Goal: Task Accomplishment & Management: Manage account settings

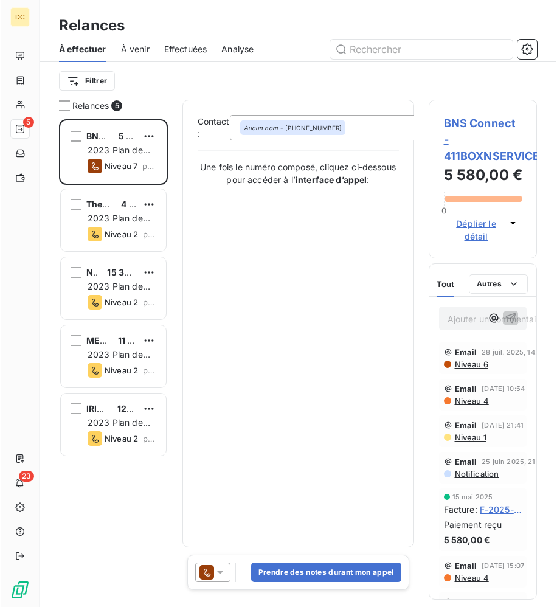
scroll to position [488, 109]
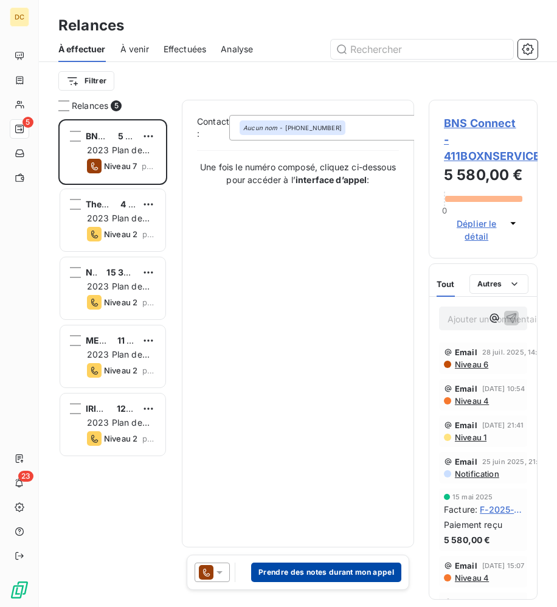
click at [341, 577] on button "Prendre des notes durant mon appel" at bounding box center [326, 572] width 150 height 19
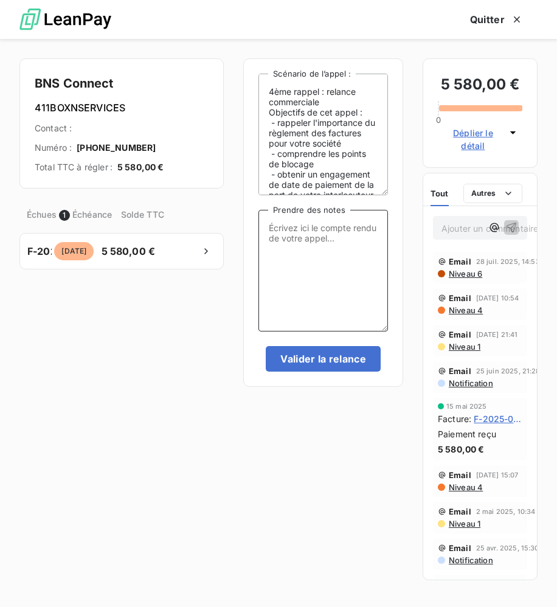
click at [300, 251] on textarea "Prendre des notes" at bounding box center [323, 271] width 130 height 122
click at [519, 19] on icon "button" at bounding box center [517, 19] width 12 height 12
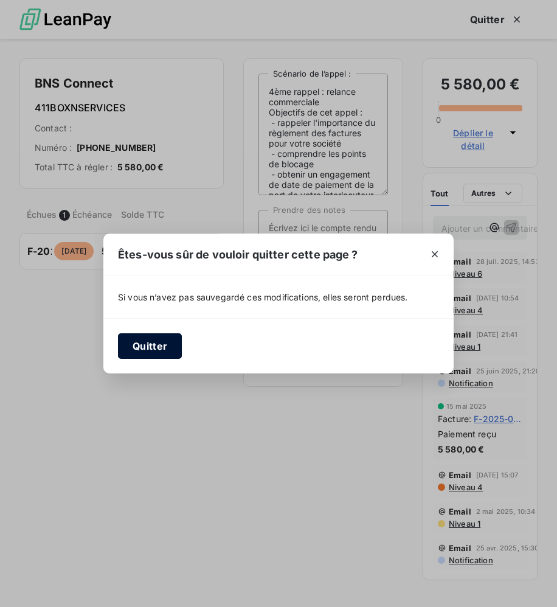
click at [150, 353] on button "Quitter" at bounding box center [150, 346] width 64 height 26
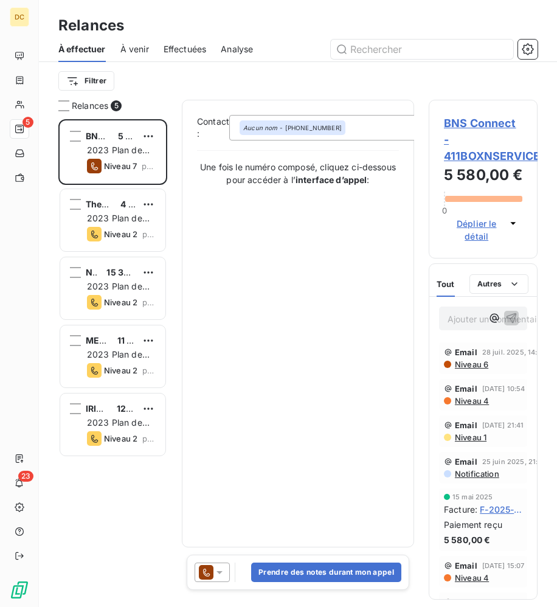
click at [356, 123] on div "Aucun nom - [PHONE_NUMBER]" at bounding box center [350, 128] width 243 height 26
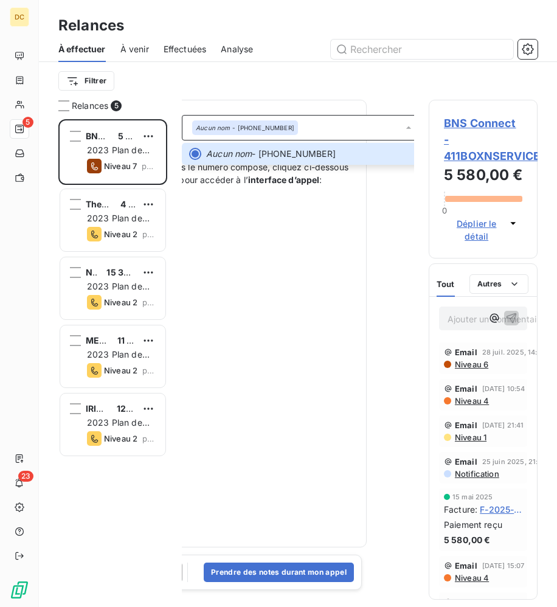
click at [320, 272] on div "Contact : Aucun nom - [PHONE_NUMBER] Aucun nom - [PHONE_NUMBER] Une fois le num…" at bounding box center [251, 323] width 202 height 417
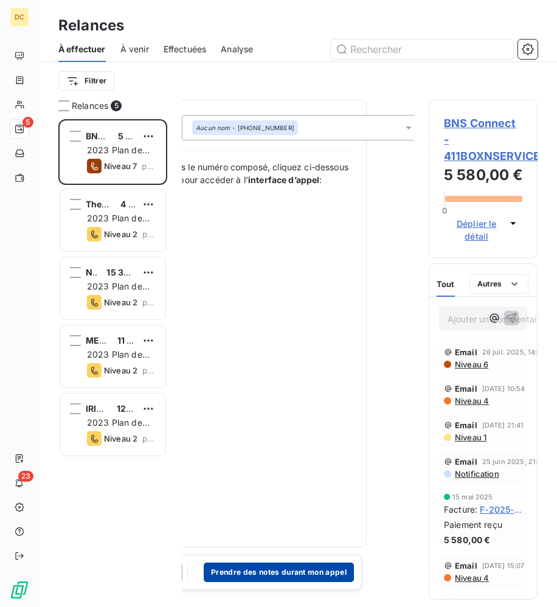
click at [291, 576] on button "Prendre des notes durant mon appel" at bounding box center [279, 572] width 150 height 19
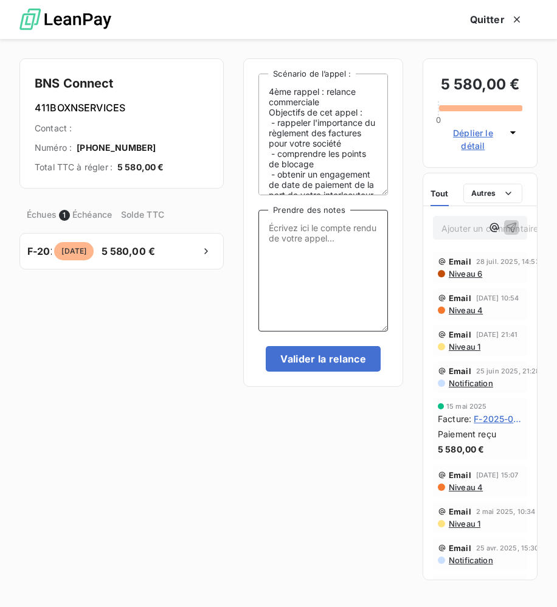
click at [269, 238] on textarea "Prendre des notes" at bounding box center [323, 271] width 130 height 122
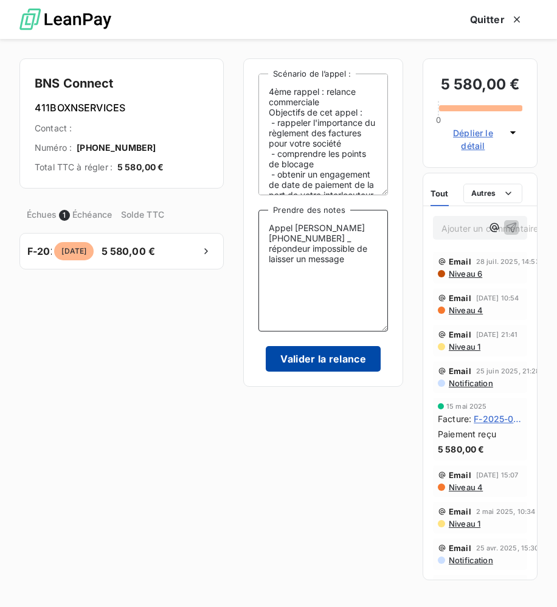
type textarea "Appel [PERSON_NAME] [PHONE_NUMBER] _ répondeur impossible de laisser un message"
click at [297, 364] on button "Valider la relance" at bounding box center [323, 359] width 115 height 26
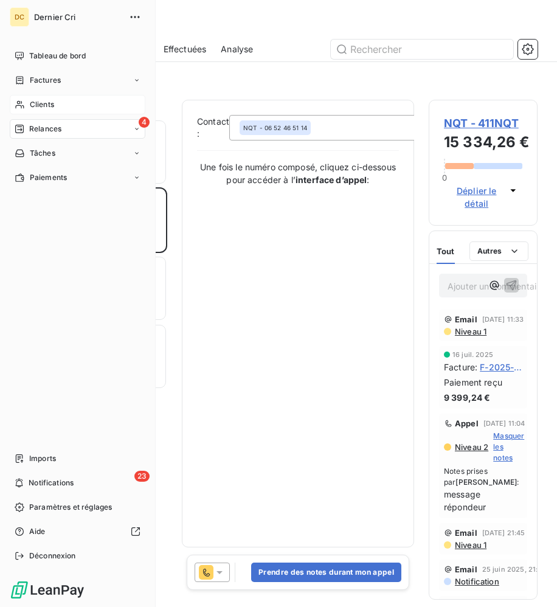
click at [28, 103] on div "Clients" at bounding box center [78, 104] width 136 height 19
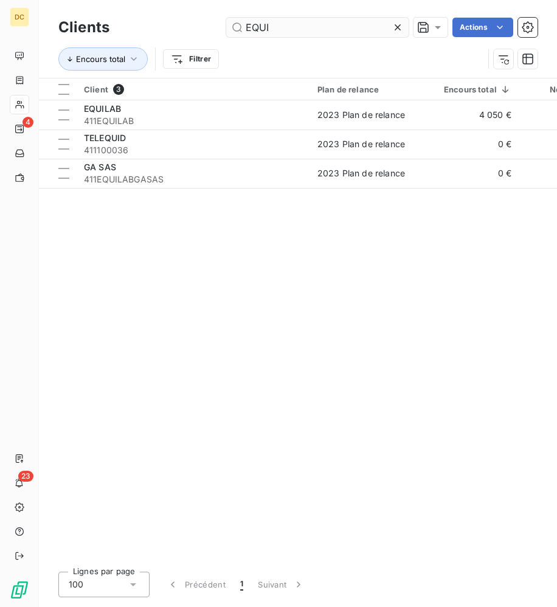
drag, startPoint x: 285, startPoint y: 29, endPoint x: 234, endPoint y: 29, distance: 51.1
click at [234, 29] on input "EQUI" at bounding box center [317, 27] width 182 height 19
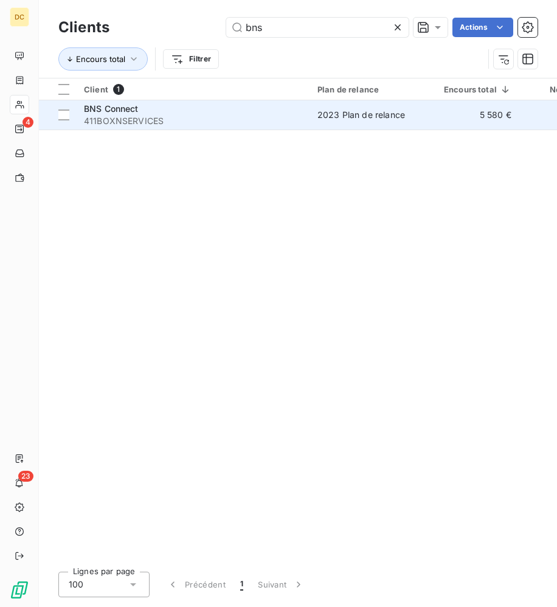
type input "bns"
click at [232, 120] on span "411BOXNSERVICES" at bounding box center [193, 121] width 219 height 12
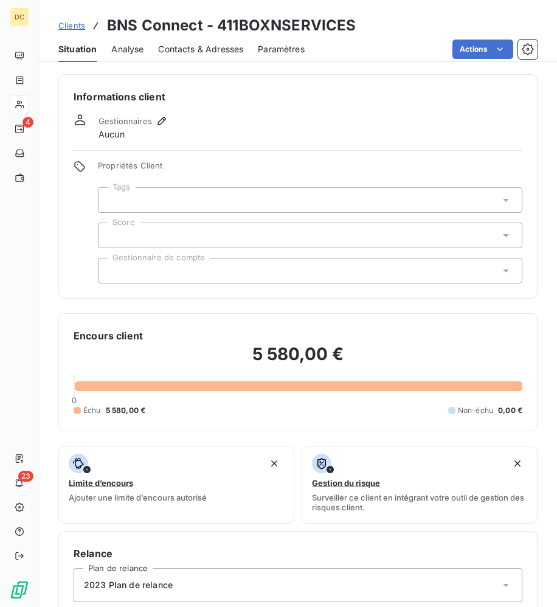
click at [170, 44] on span "Contacts & Adresses" at bounding box center [200, 49] width 85 height 12
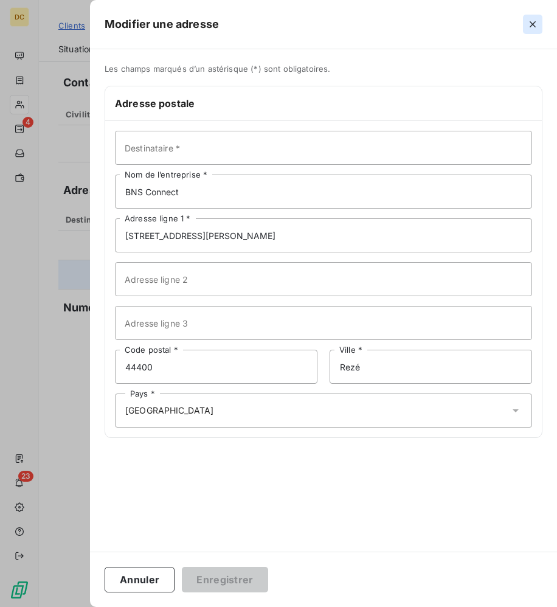
click at [531, 22] on icon "button" at bounding box center [533, 24] width 6 height 6
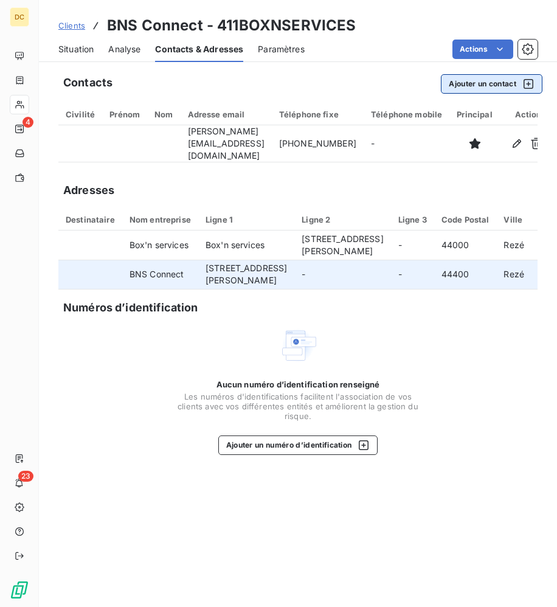
click at [486, 84] on button "Ajouter un contact" at bounding box center [492, 83] width 102 height 19
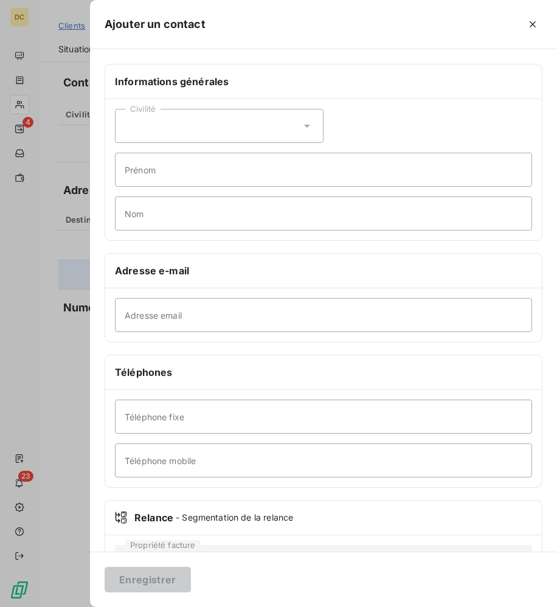
click at [147, 121] on div "Civilité" at bounding box center [219, 126] width 209 height 34
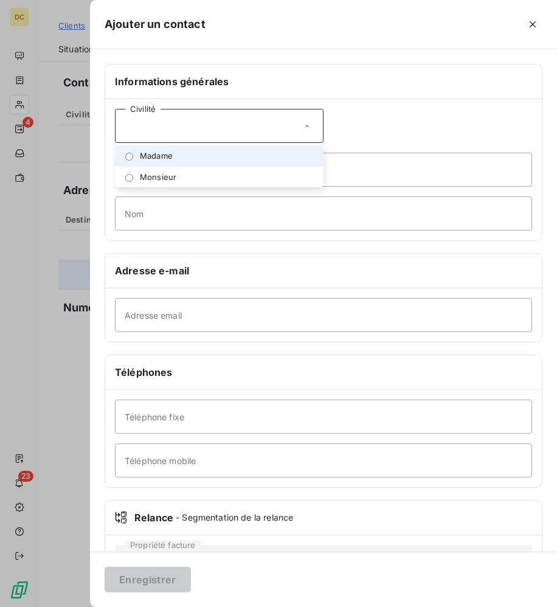
click at [151, 157] on span "Madame" at bounding box center [156, 156] width 33 height 12
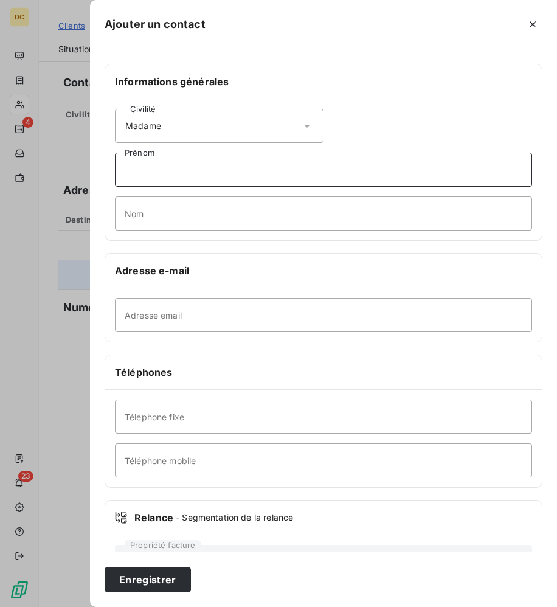
click at [176, 179] on input "Prénom" at bounding box center [323, 170] width 417 height 34
type input "[PERSON_NAME]"
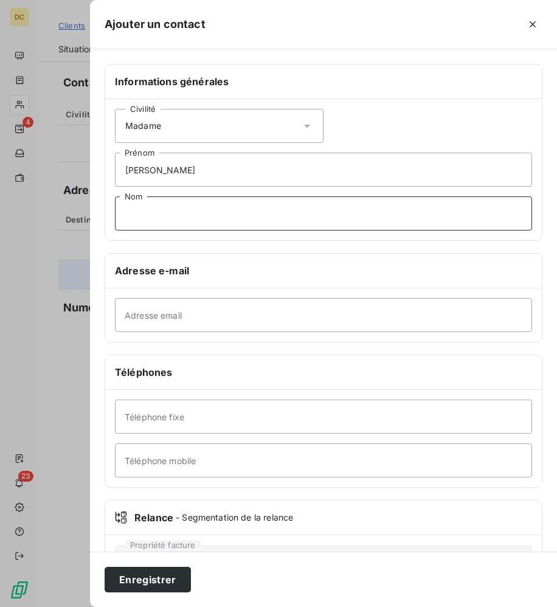
click at [182, 220] on input "Nom" at bounding box center [323, 213] width 417 height 34
type input "Tesson"
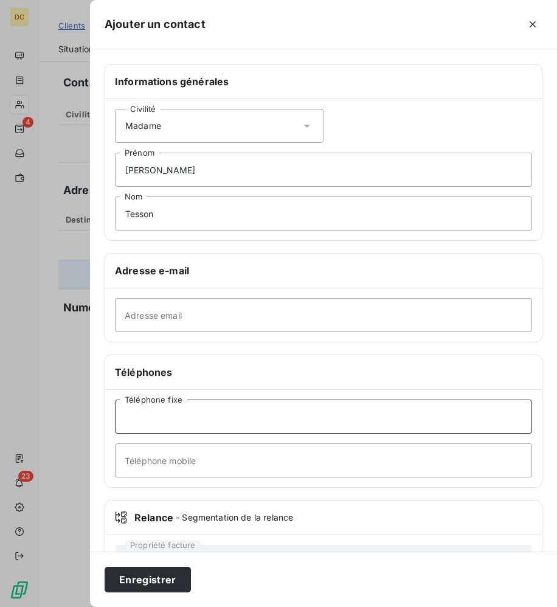
click at [176, 422] on input "Téléphone fixe" at bounding box center [323, 417] width 417 height 34
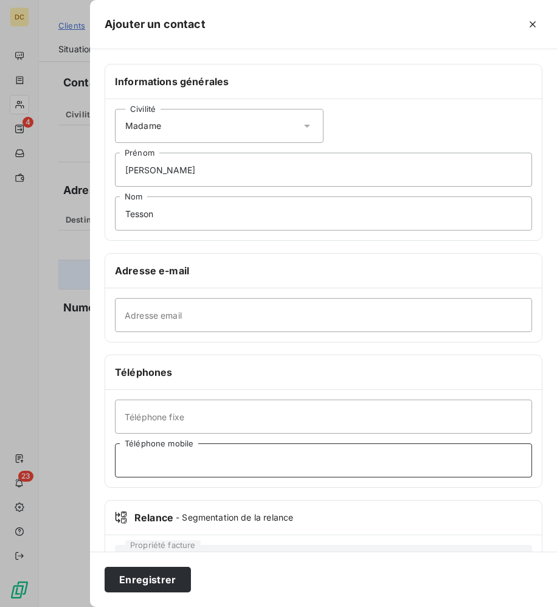
click at [182, 461] on input "Téléphone mobile" at bounding box center [323, 460] width 417 height 34
type input "0661352057"
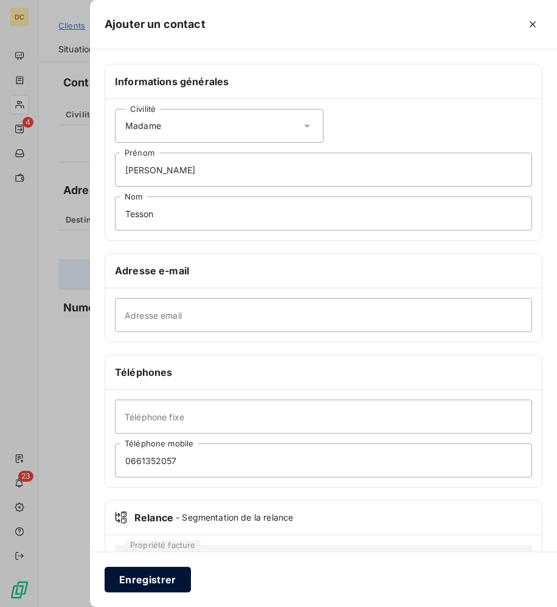
click at [137, 581] on button "Enregistrer" at bounding box center [148, 580] width 86 height 26
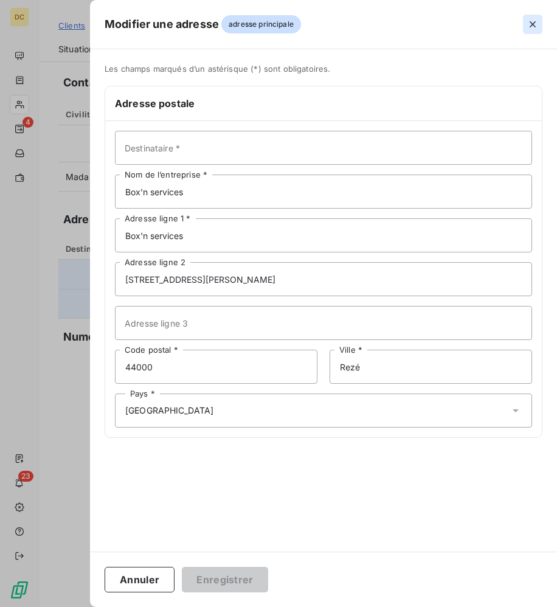
click at [536, 26] on icon "button" at bounding box center [533, 24] width 12 height 12
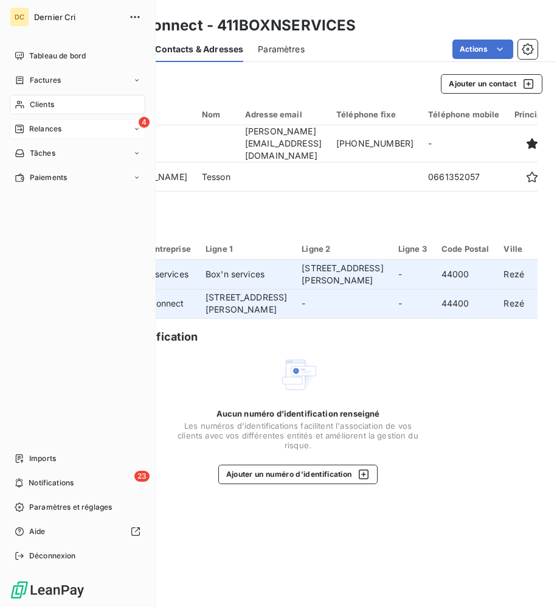
click at [27, 136] on div "4 Relances" at bounding box center [78, 128] width 136 height 19
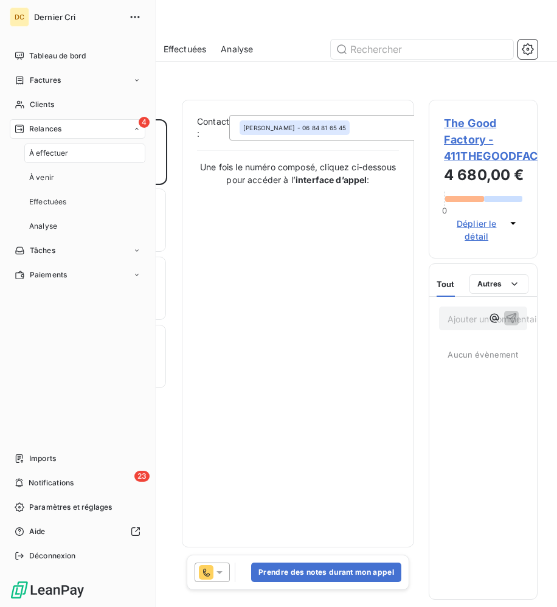
scroll to position [488, 109]
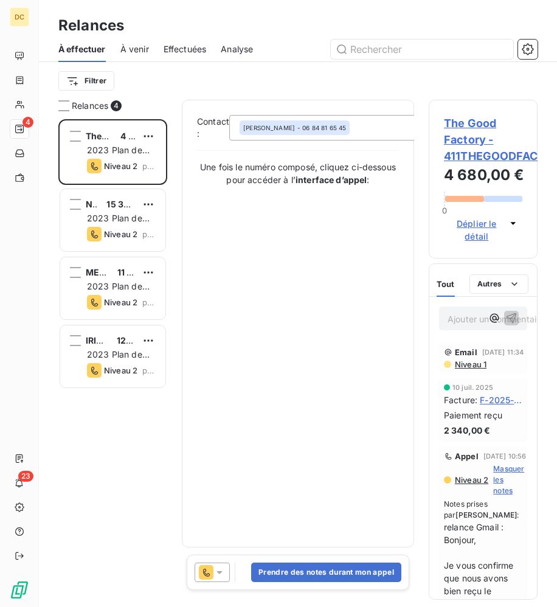
click at [389, 127] on div "[PERSON_NAME] - 06 84 81 65 45" at bounding box center [350, 128] width 243 height 26
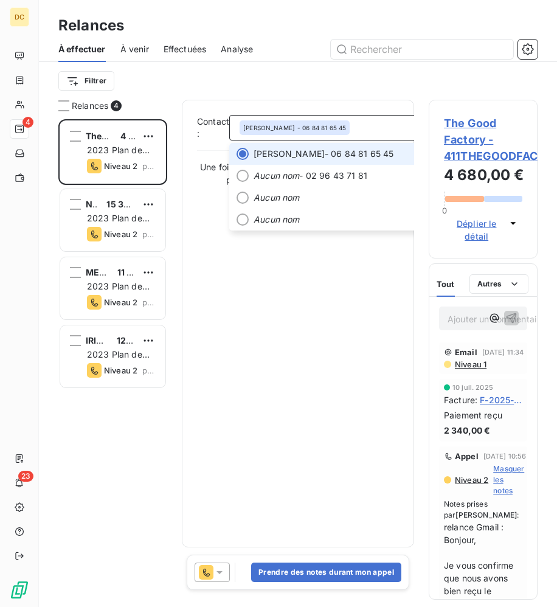
scroll to position [0, 47]
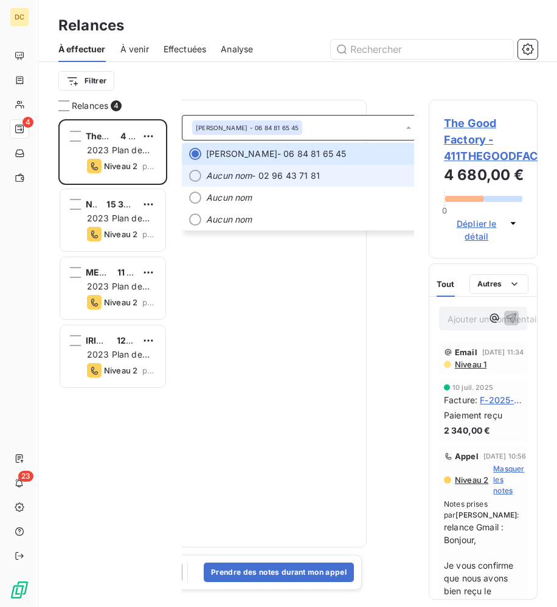
click at [348, 168] on li "Aucun nom - 02 96 43 71 81" at bounding box center [303, 176] width 243 height 22
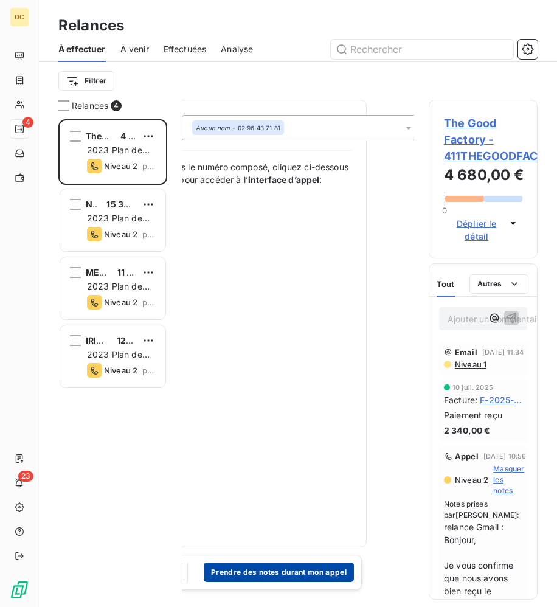
click at [262, 580] on button "Prendre des notes durant mon appel" at bounding box center [279, 572] width 150 height 19
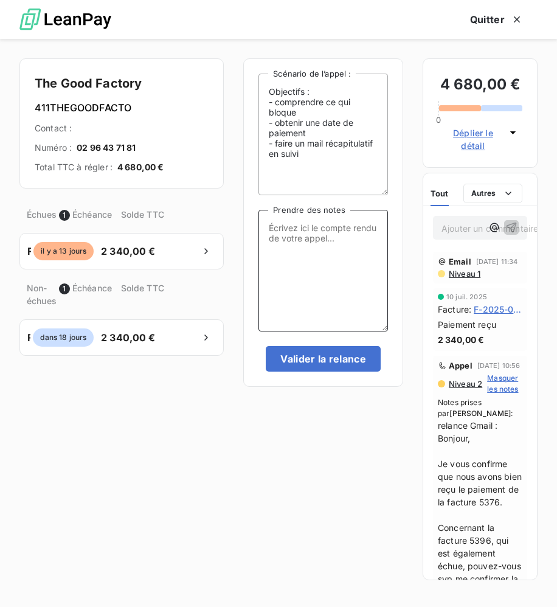
click at [290, 223] on textarea "Prendre des notes" at bounding box center [323, 271] width 130 height 122
type textarea "t"
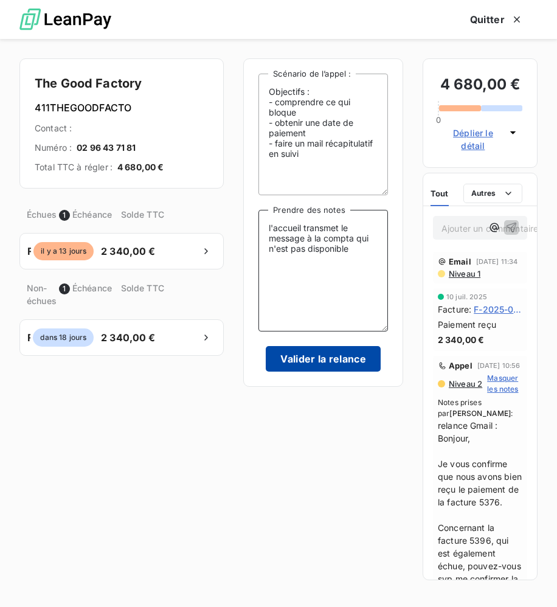
type textarea "l'accueil transmet le message à la compta qui n'est pas disponible"
click at [323, 360] on button "Valider la relance" at bounding box center [323, 359] width 115 height 26
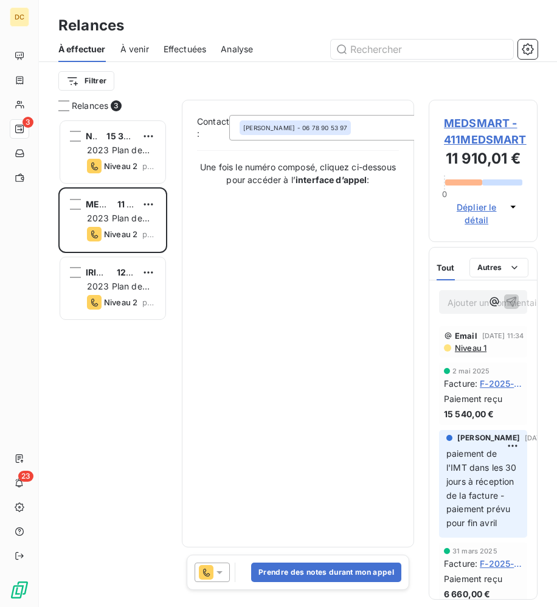
click at [468, 210] on span "Déplier le détail" at bounding box center [477, 214] width 58 height 26
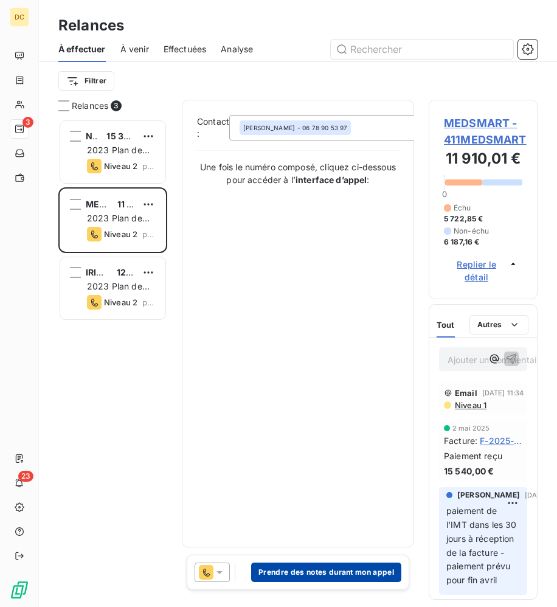
click at [339, 577] on button "Prendre des notes durant mon appel" at bounding box center [326, 572] width 150 height 19
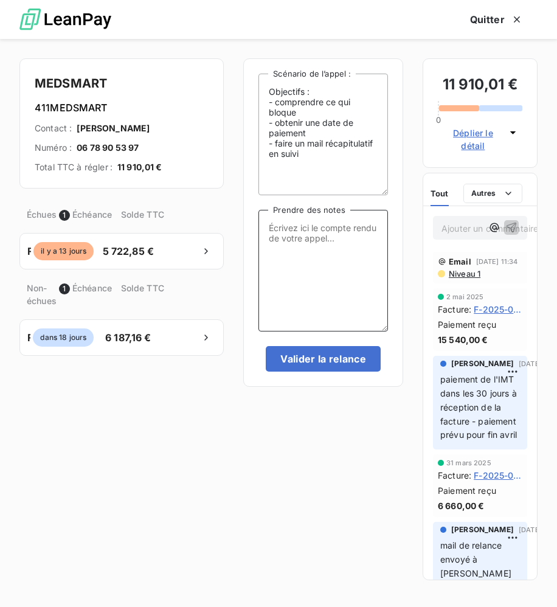
click at [306, 260] on textarea "Prendre des notes" at bounding box center [323, 271] width 130 height 122
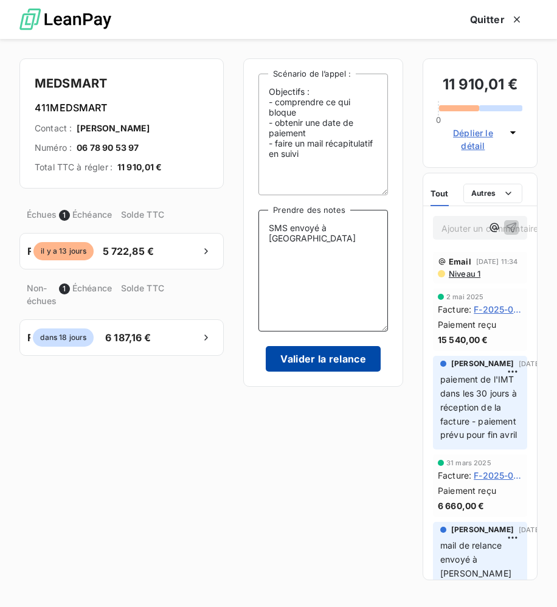
type textarea "SMS envoyé à [GEOGRAPHIC_DATA]"
click at [297, 359] on button "Valider la relance" at bounding box center [323, 359] width 115 height 26
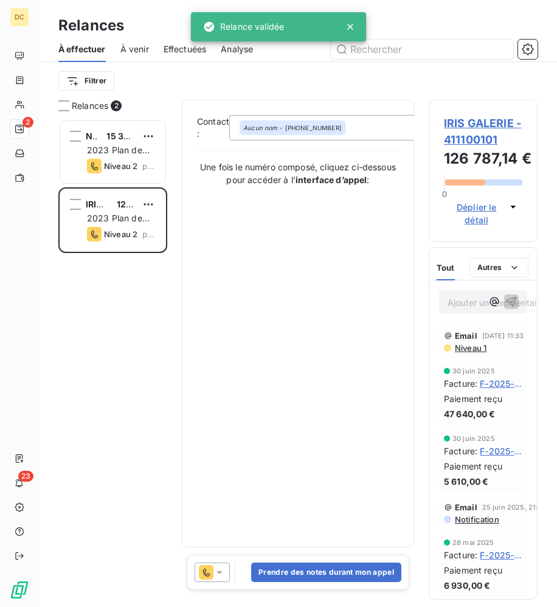
click at [358, 129] on div "Aucun nom - [PHONE_NUMBER]" at bounding box center [350, 128] width 243 height 26
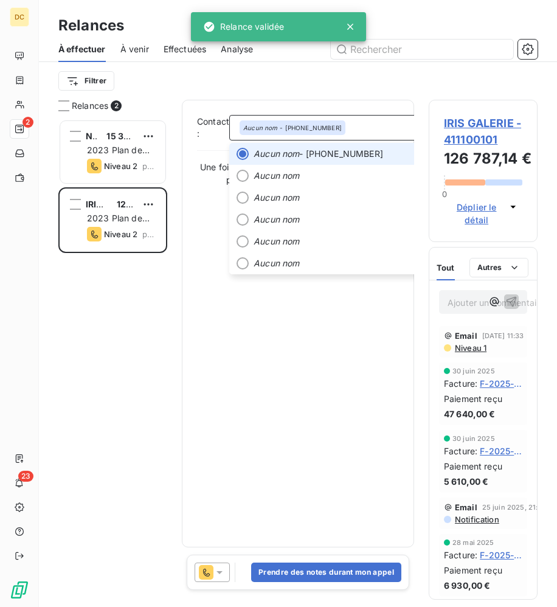
scroll to position [0, 47]
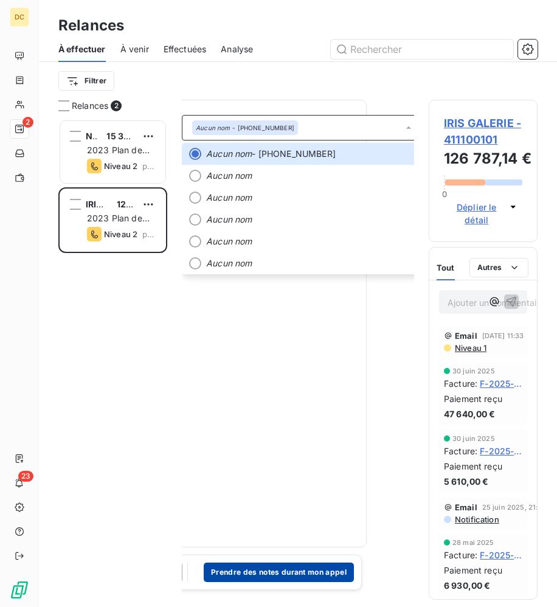
click at [282, 578] on button "Prendre des notes durant mon appel" at bounding box center [279, 572] width 150 height 19
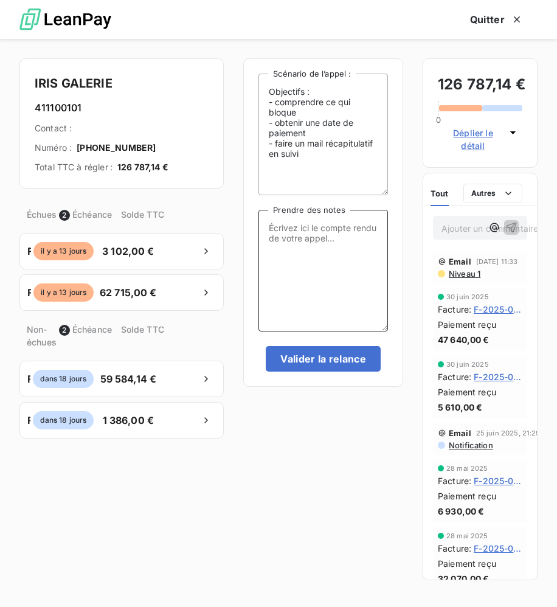
click at [287, 238] on textarea "Prendre des notes" at bounding box center [323, 271] width 130 height 122
drag, startPoint x: 163, startPoint y: 147, endPoint x: 73, endPoint y: 145, distance: 90.0
click at [73, 147] on div "Numéro : [PHONE_NUMBER]" at bounding box center [122, 148] width 174 height 12
copy div "Numéro : [PHONE_NUMBER]"
click at [324, 248] on textarea "Prendre des notes" at bounding box center [323, 271] width 130 height 122
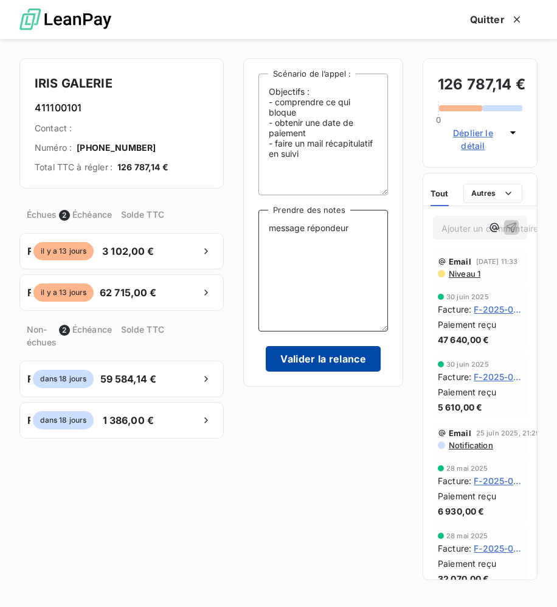
type textarea "message répondeur"
click at [303, 361] on button "Valider la relance" at bounding box center [323, 359] width 115 height 26
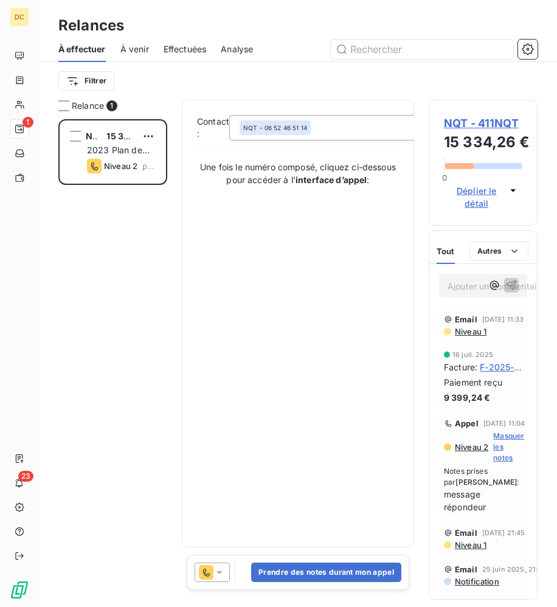
click at [341, 131] on div "NQT - 06 52 46 51 14" at bounding box center [350, 128] width 243 height 26
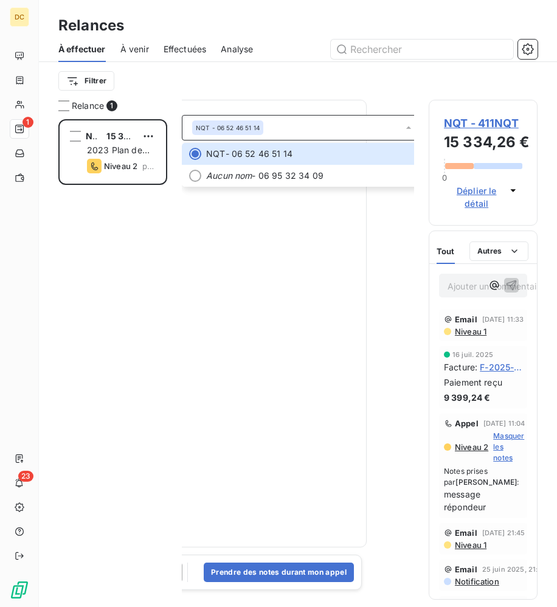
click at [331, 308] on div "Contact : NQT - [PHONE_NUMBER] NQT - 06 52 46 51 14 Aucun nom - 06 95 32 34 09 …" at bounding box center [251, 323] width 202 height 417
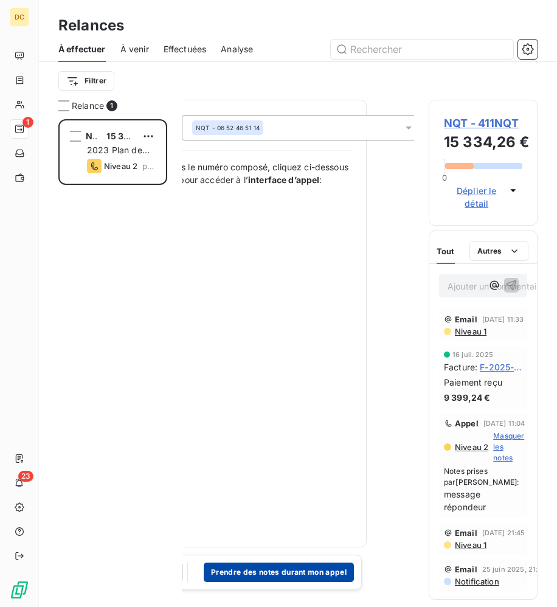
click at [303, 572] on button "Prendre des notes durant mon appel" at bounding box center [279, 572] width 150 height 19
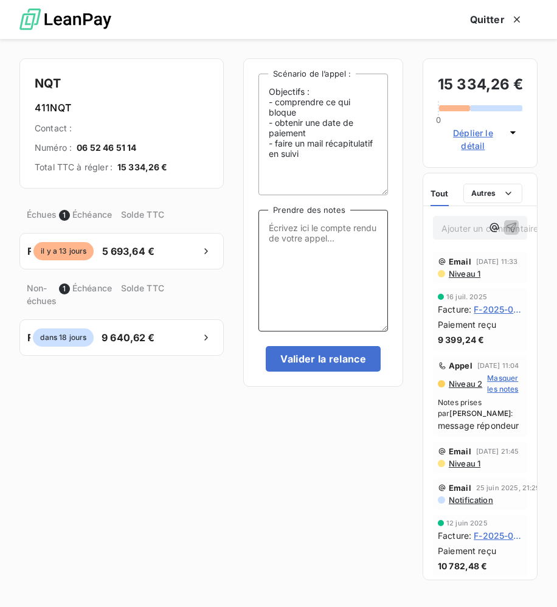
click at [299, 229] on textarea "Prendre des notes" at bounding box center [323, 271] width 130 height 122
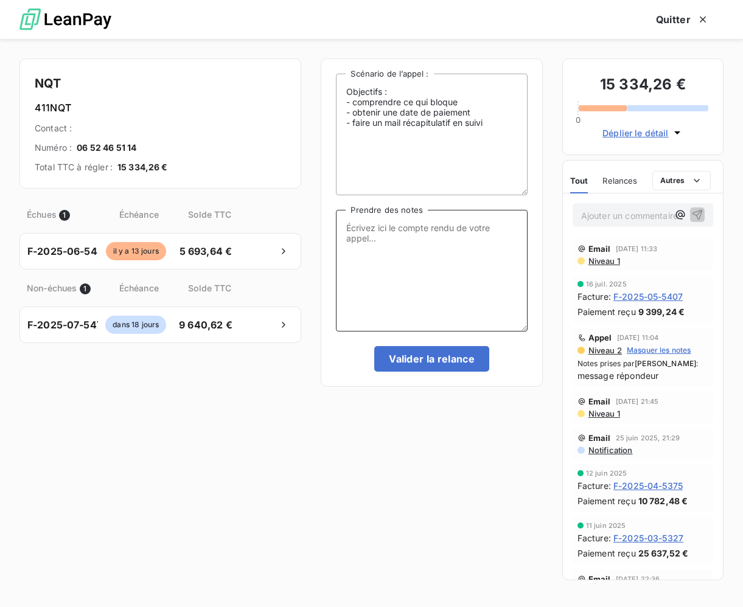
scroll to position [1, 0]
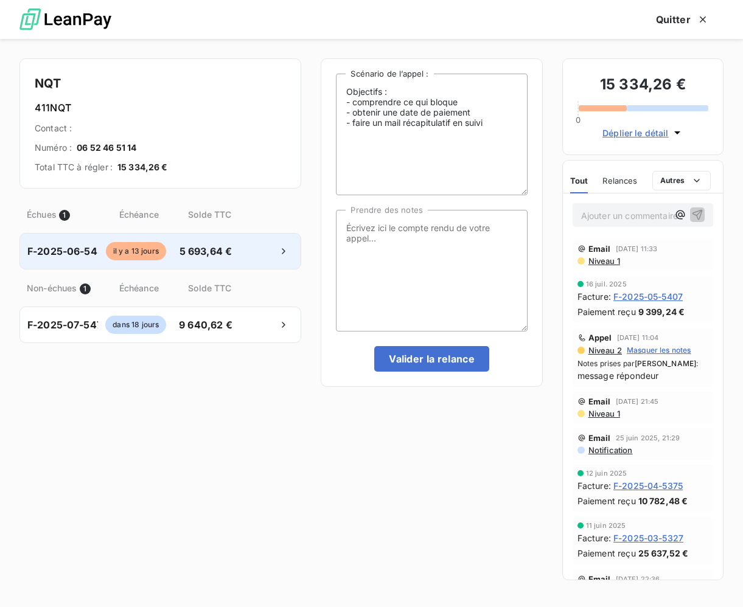
click at [75, 252] on span "F-2025-06-5456" at bounding box center [68, 251] width 82 height 15
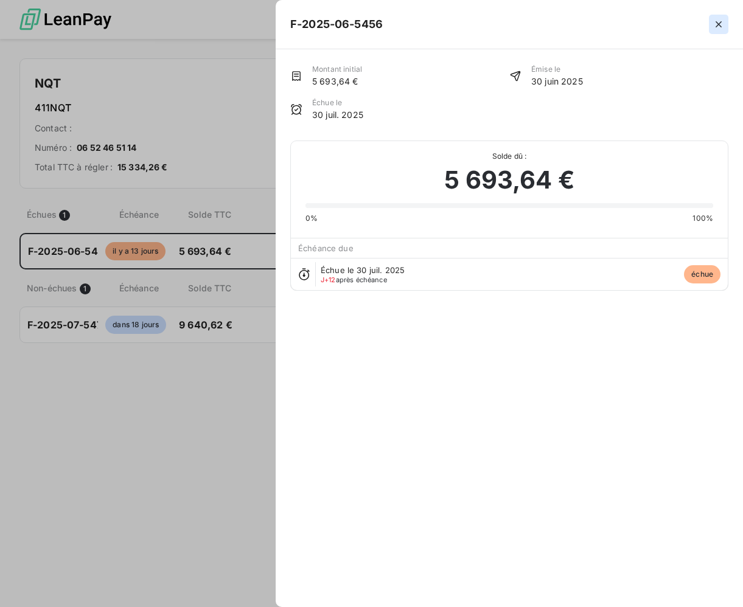
click at [627, 23] on icon "button" at bounding box center [718, 24] width 6 height 6
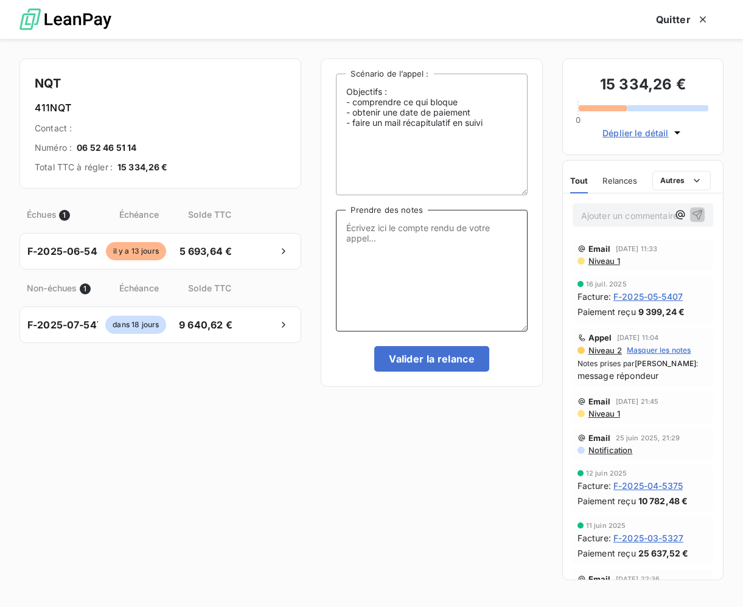
click at [443, 234] on textarea "Prendre des notes" at bounding box center [431, 271] width 191 height 122
type textarea "association fermée pendant 2 semaines - paiement prévu fin août"
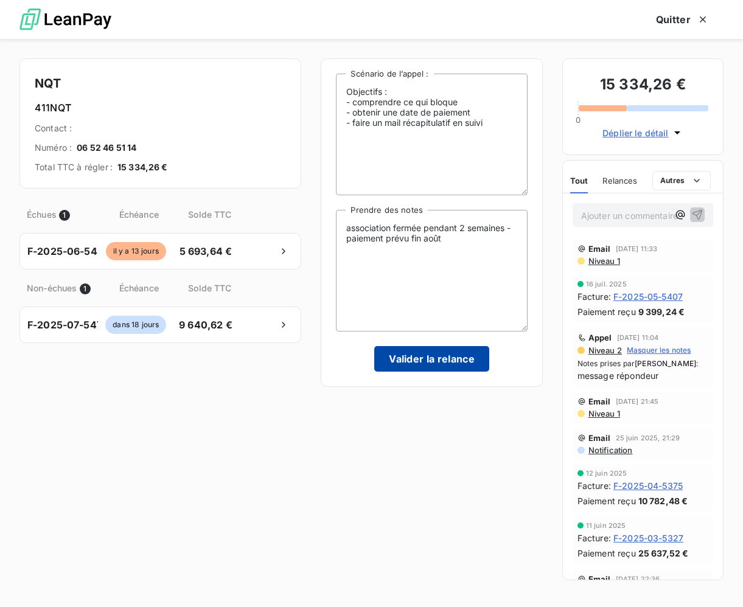
click at [420, 359] on button "Valider la relance" at bounding box center [431, 359] width 115 height 26
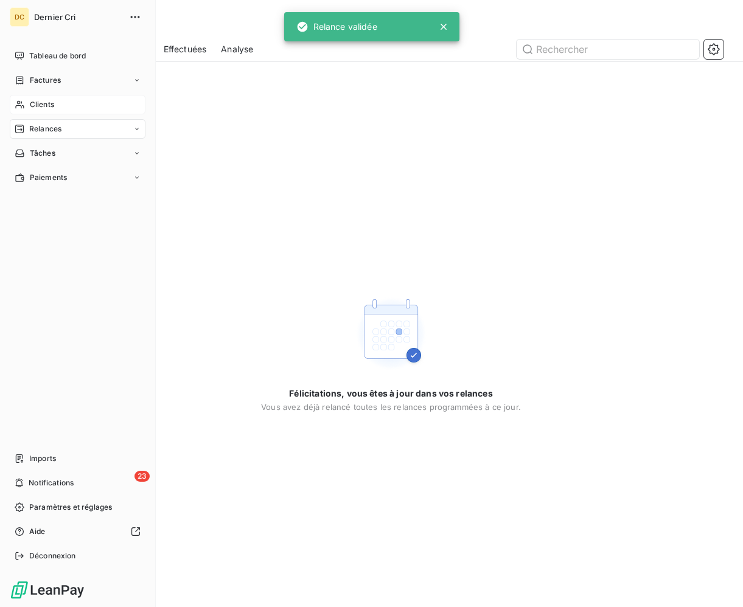
drag, startPoint x: 17, startPoint y: 105, endPoint x: 32, endPoint y: 106, distance: 14.6
click at [17, 105] on icon at bounding box center [19, 105] width 9 height 8
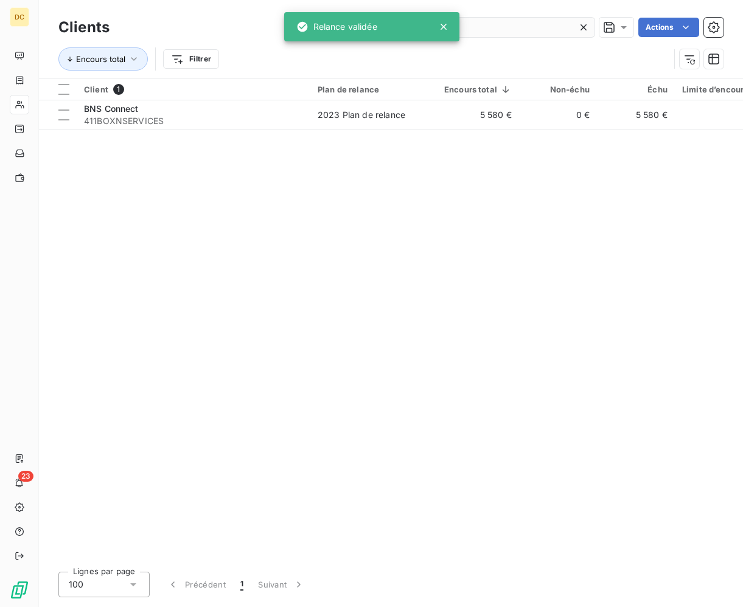
click at [494, 33] on input "bns" at bounding box center [503, 27] width 182 height 19
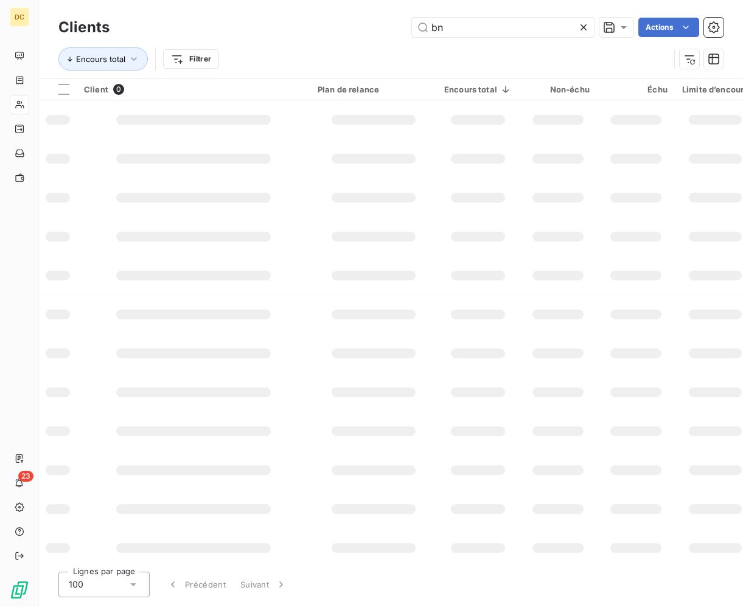
type input "b"
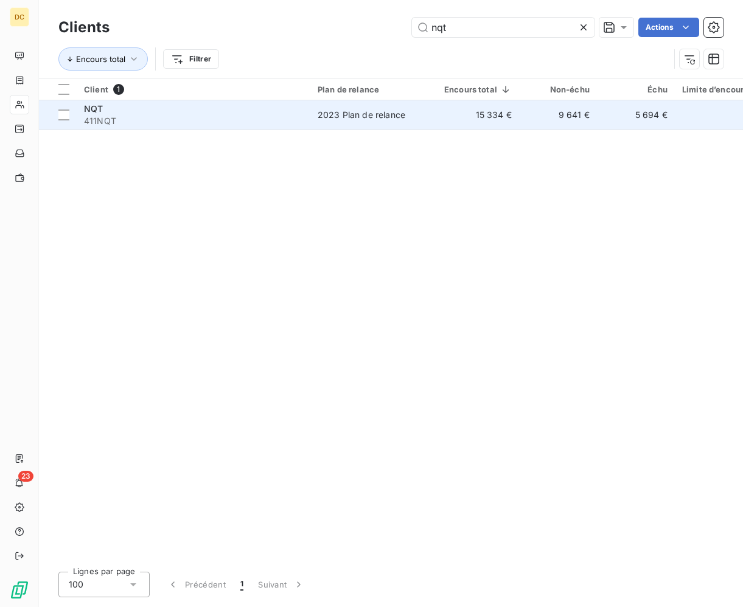
type input "nqt"
click at [227, 123] on span "411NQT" at bounding box center [193, 121] width 219 height 12
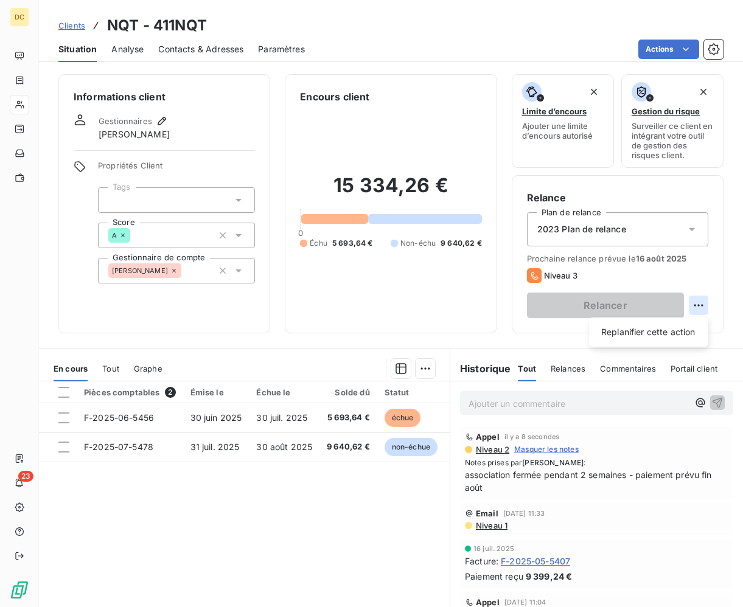
click at [627, 308] on html "DC 23 Clients NQT - 411NQT Situation Analyse Contacts & Adresses Paramètres Act…" at bounding box center [371, 303] width 743 height 607
click at [627, 338] on div "Replanifier cette action" at bounding box center [648, 331] width 109 height 19
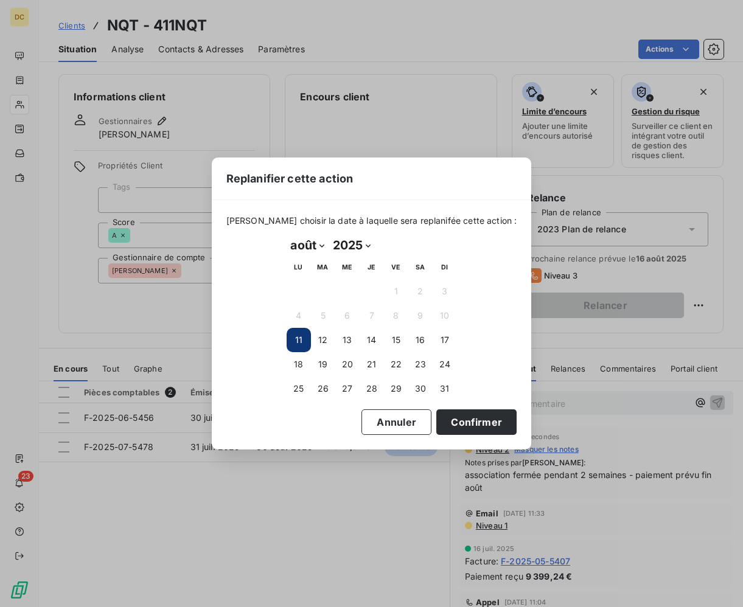
click at [316, 246] on select "janvier février mars avril mai juin juillet août septembre octobre novembre déc…" at bounding box center [307, 244] width 42 height 19
select select "8"
click at [298, 294] on button "1" at bounding box center [298, 291] width 24 height 24
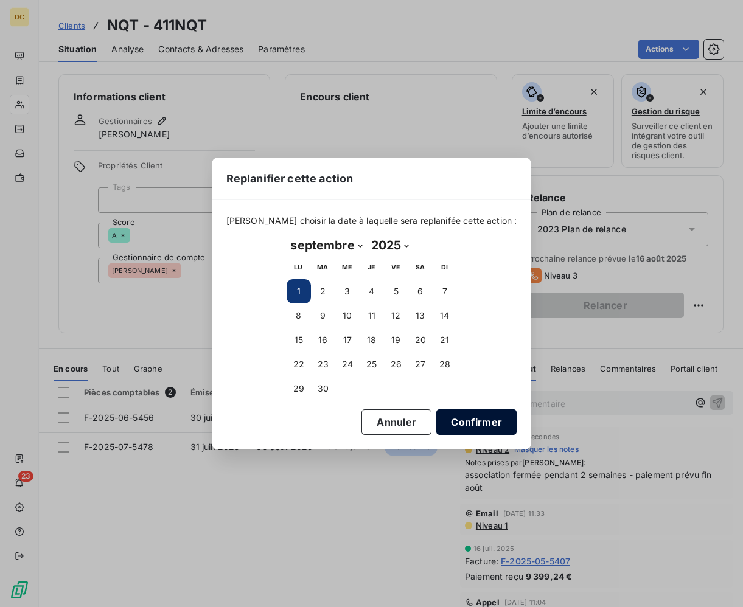
click at [446, 419] on button "Confirmer" at bounding box center [476, 422] width 80 height 26
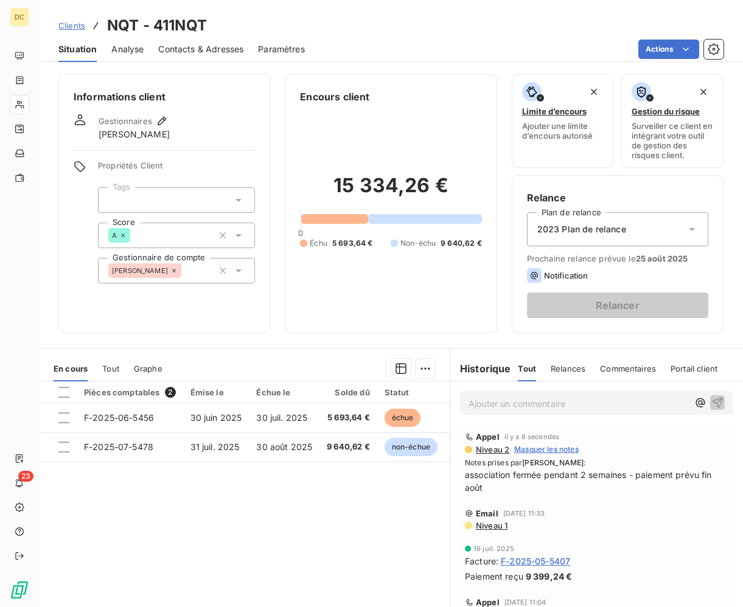
click at [627, 259] on span "25 août 2025" at bounding box center [662, 259] width 52 height 10
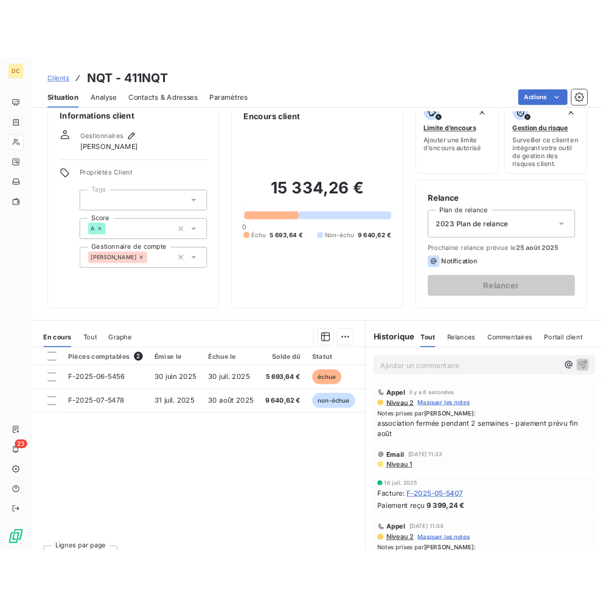
scroll to position [20, 0]
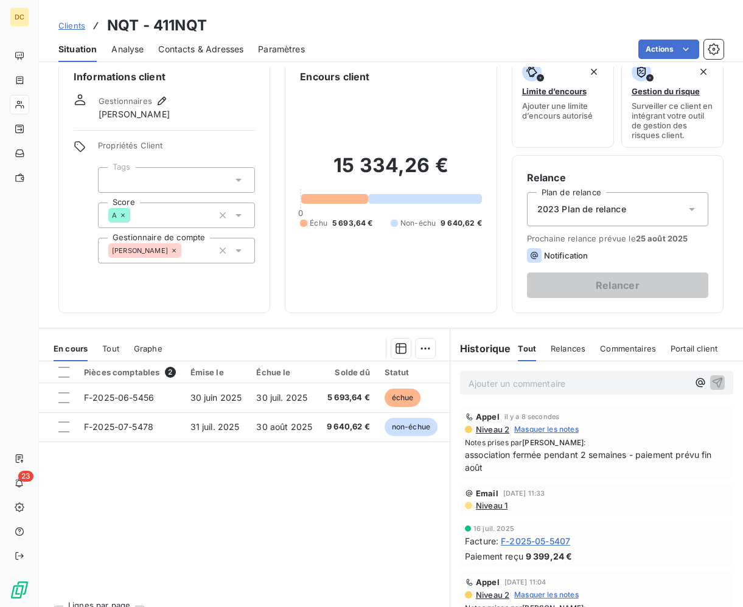
click at [564, 255] on span "Notification" at bounding box center [566, 256] width 44 height 10
click at [65, 27] on span "Clients" at bounding box center [71, 26] width 27 height 10
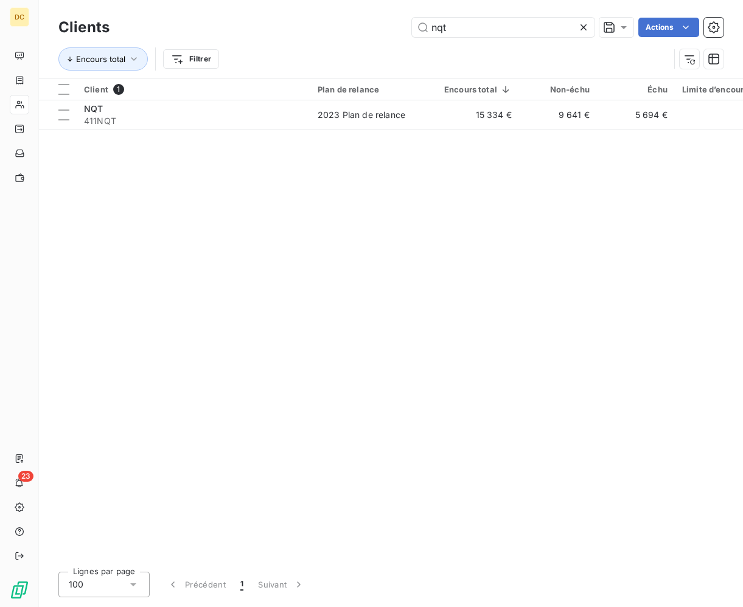
drag, startPoint x: 451, startPoint y: 29, endPoint x: 410, endPoint y: 29, distance: 41.4
click at [410, 29] on div "nqt Actions" at bounding box center [423, 27] width 599 height 19
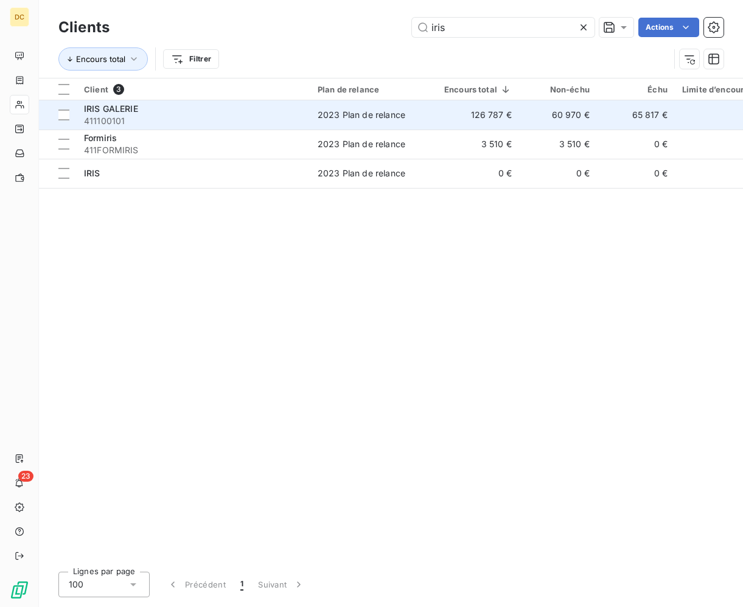
type input "iris"
click at [279, 116] on span "411100101" at bounding box center [193, 121] width 219 height 12
